Goal: Navigation & Orientation: Find specific page/section

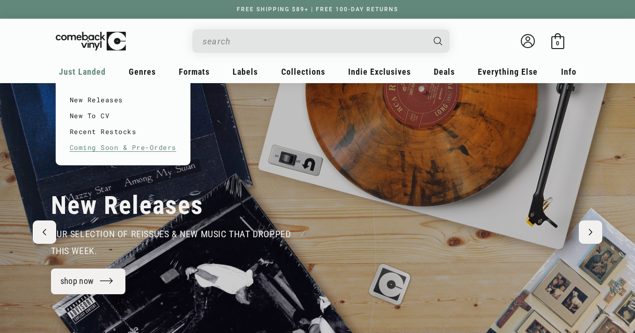
click at [79, 146] on link "Coming Soon & Pre-Orders" at bounding box center [123, 148] width 107 height 16
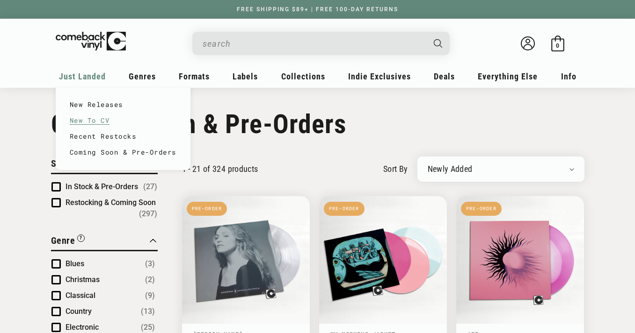
click at [97, 121] on link "New To CV" at bounding box center [123, 121] width 107 height 16
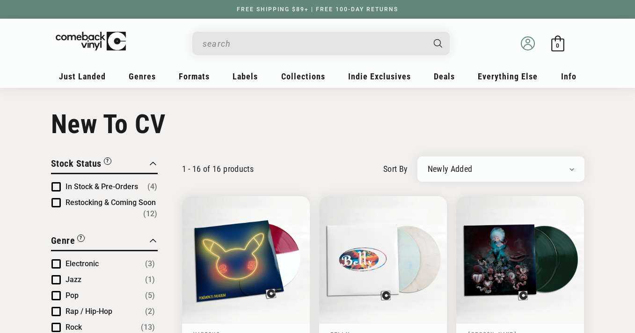
click at [526, 43] on circle at bounding box center [528, 41] width 4 height 4
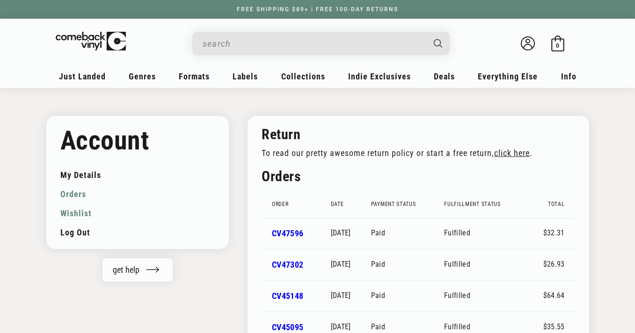
click at [79, 213] on link "Wishlist" at bounding box center [137, 213] width 155 height 19
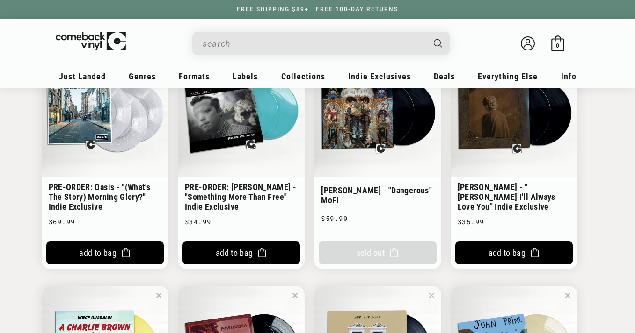
scroll to position [139, 0]
